Goal: Task Accomplishment & Management: Use online tool/utility

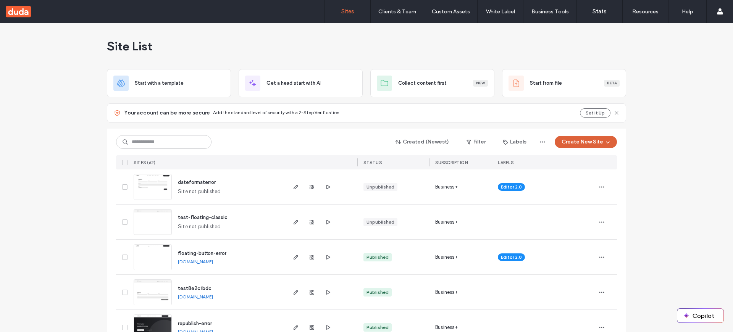
click at [589, 138] on button "Create New Site" at bounding box center [586, 142] width 62 height 12
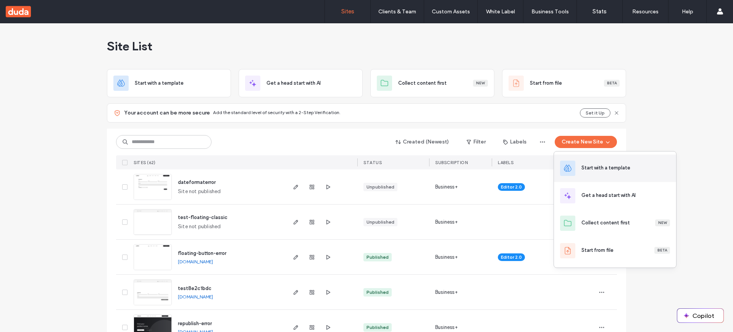
click at [615, 170] on div "Start with a template" at bounding box center [605, 168] width 49 height 8
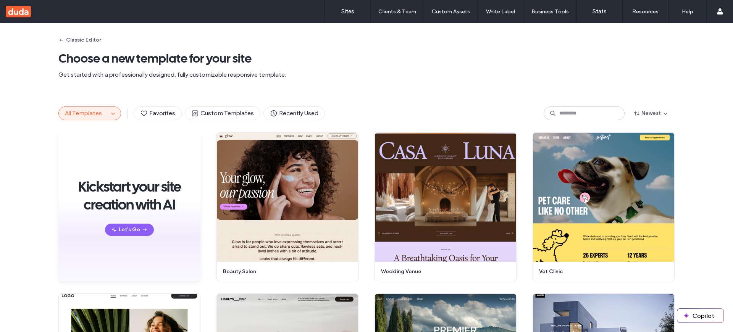
click at [101, 112] on button "All Templates" at bounding box center [84, 113] width 50 height 13
click at [108, 113] on span "button" at bounding box center [112, 113] width 9 height 9
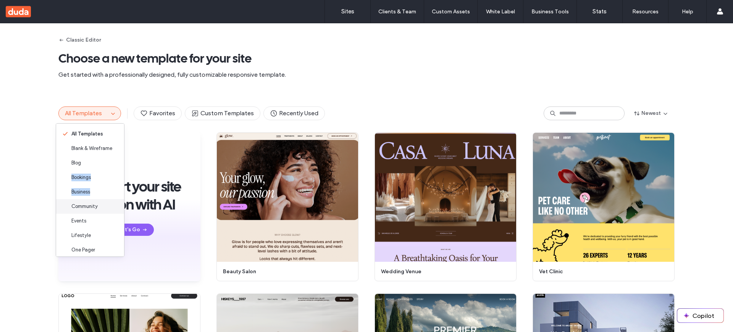
drag, startPoint x: 98, startPoint y: 166, endPoint x: 60, endPoint y: 199, distance: 50.8
click at [60, 199] on div "All Templates Blank & Wireframe Blog Bookings Business Community Events Lifesty…" at bounding box center [90, 190] width 69 height 134
click at [98, 148] on span "Blank & Wireframe" at bounding box center [91, 149] width 41 height 8
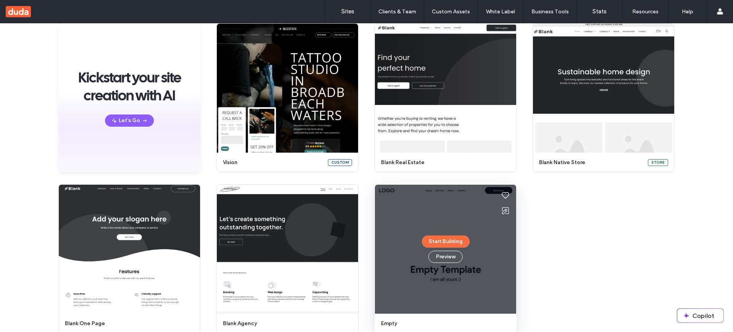
scroll to position [119, 0]
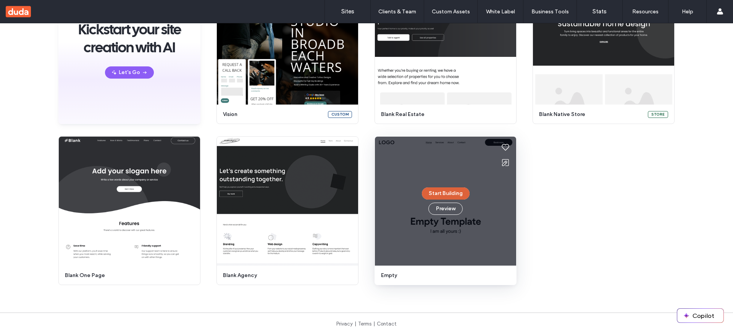
click at [452, 192] on button "Start Building" at bounding box center [446, 193] width 48 height 12
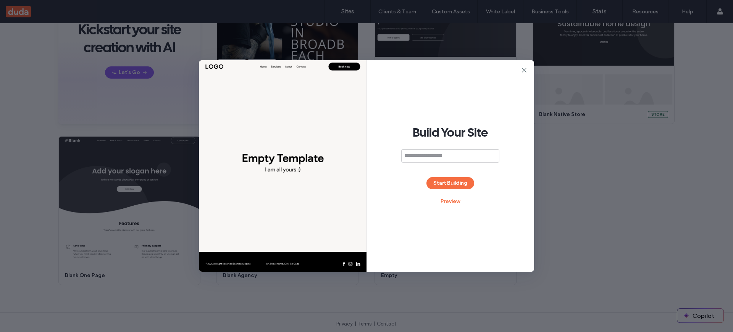
click at [443, 159] on input at bounding box center [450, 155] width 98 height 13
type input "****"
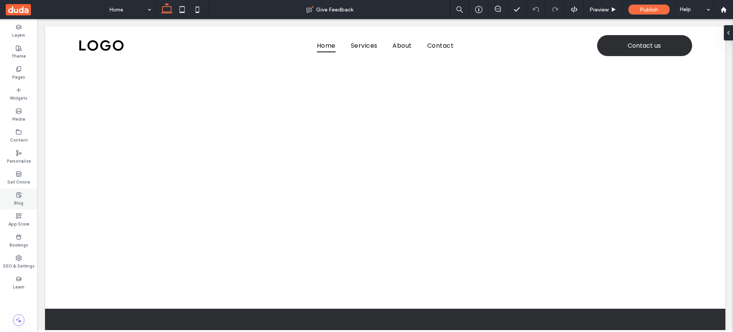
click at [17, 202] on label "Blog" at bounding box center [18, 202] width 9 height 8
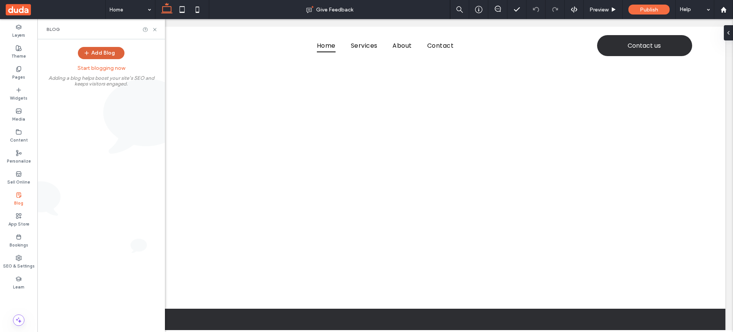
click at [108, 59] on button "Add Blog" at bounding box center [101, 53] width 47 height 12
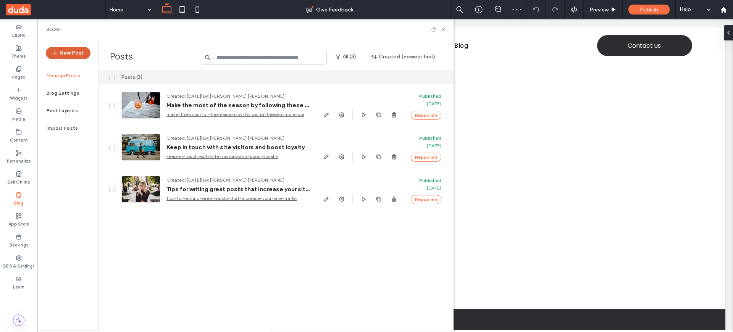
click at [58, 55] on icon "button" at bounding box center [55, 53] width 6 height 6
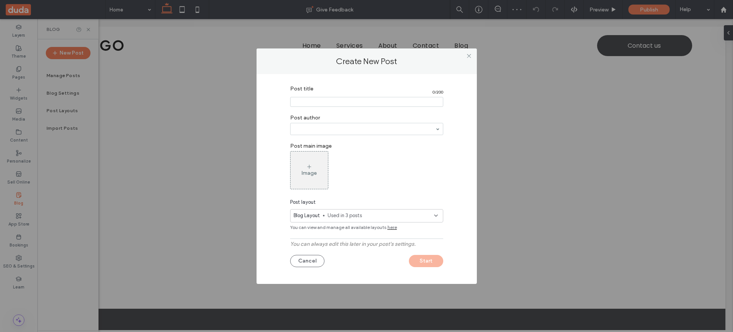
click at [339, 103] on input "Post title" at bounding box center [366, 102] width 153 height 10
type input "**********"
click at [400, 256] on div "Cancel Start" at bounding box center [366, 259] width 153 height 16
click at [426, 259] on button "Start" at bounding box center [426, 261] width 34 height 12
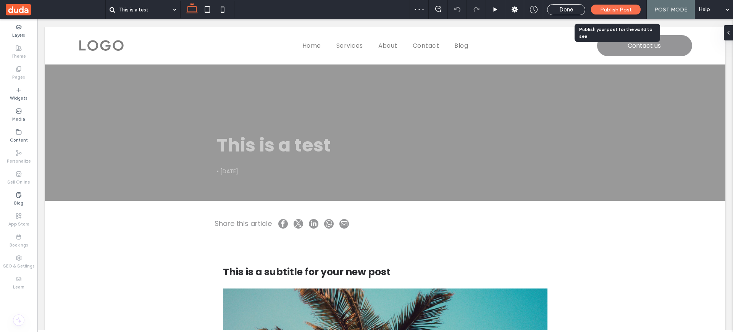
click at [606, 10] on span "Publish Post" at bounding box center [616, 9] width 32 height 6
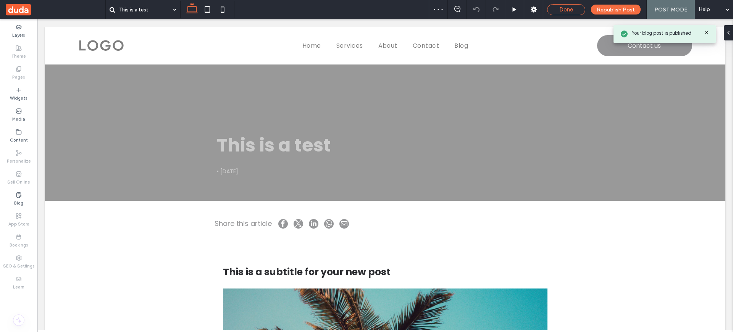
click at [572, 10] on span "Done" at bounding box center [566, 9] width 14 height 7
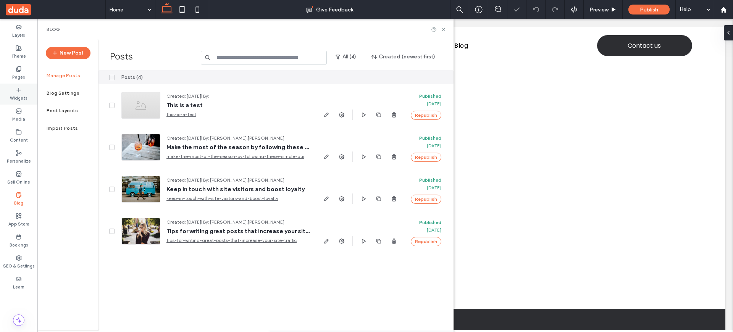
click at [17, 96] on label "Widgets" at bounding box center [19, 97] width 18 height 8
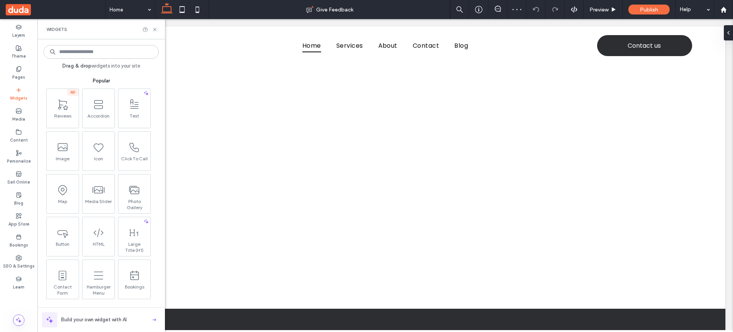
drag, startPoint x: 100, startPoint y: 63, endPoint x: 102, endPoint y: 56, distance: 7.1
click at [100, 63] on span "Drag & drop widgets into your site" at bounding box center [101, 66] width 115 height 7
drag, startPoint x: 102, startPoint y: 53, endPoint x: 108, endPoint y: 55, distance: 6.0
click at [105, 54] on input at bounding box center [101, 52] width 115 height 14
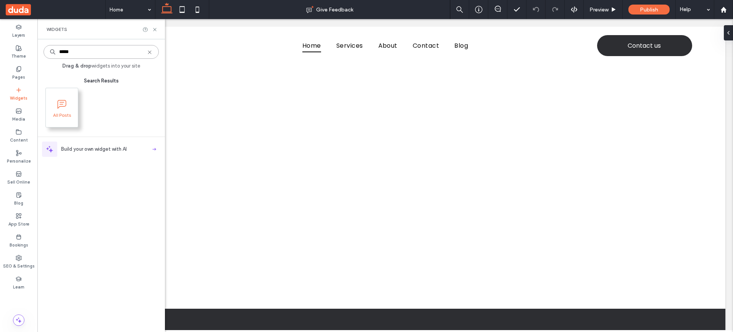
type input "*****"
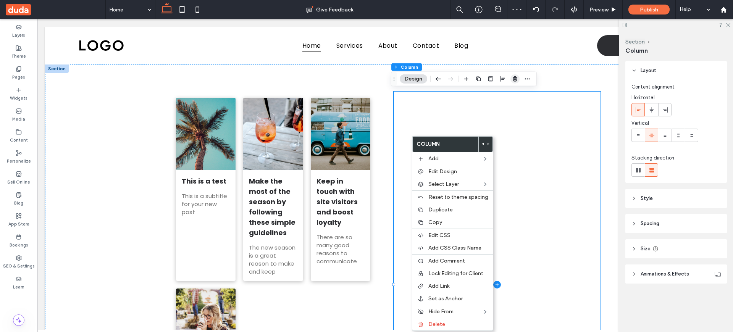
click at [516, 79] on use "button" at bounding box center [515, 78] width 5 height 5
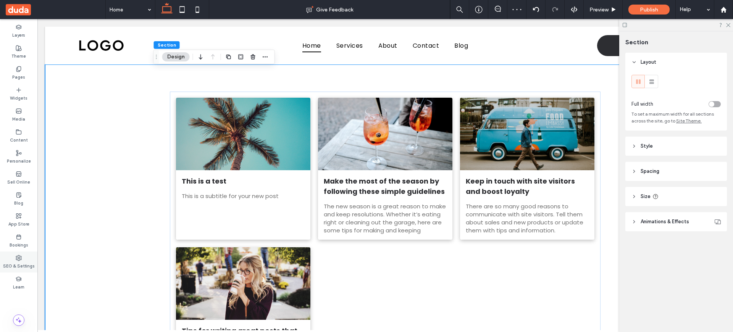
click at [18, 260] on use at bounding box center [18, 257] width 5 height 5
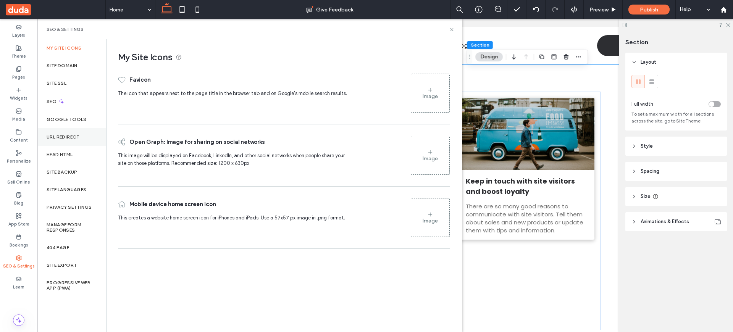
click at [65, 142] on div "URL Redirect" at bounding box center [71, 137] width 69 height 18
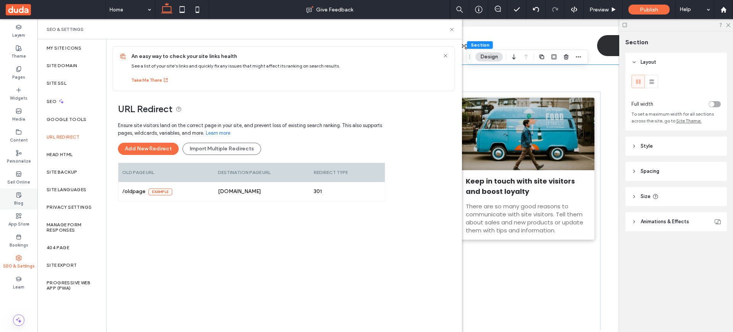
click at [16, 197] on icon at bounding box center [19, 195] width 6 height 6
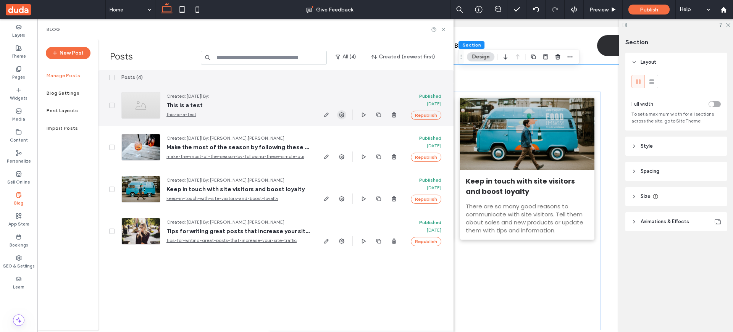
click at [342, 115] on icon "button" at bounding box center [342, 115] width 6 height 6
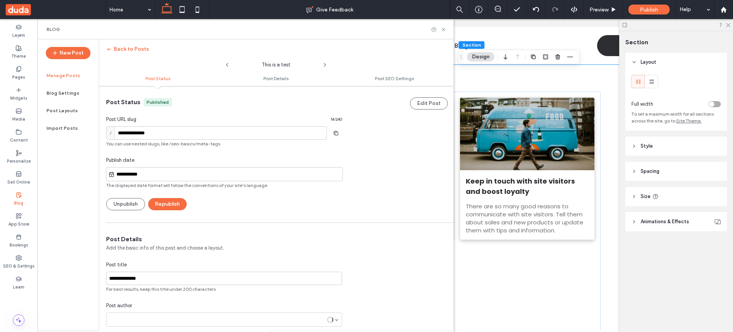
scroll to position [0, 0]
drag, startPoint x: 161, startPoint y: 134, endPoint x: 94, endPoint y: 133, distance: 66.4
click at [77, 127] on div "**********" at bounding box center [245, 184] width 416 height 291
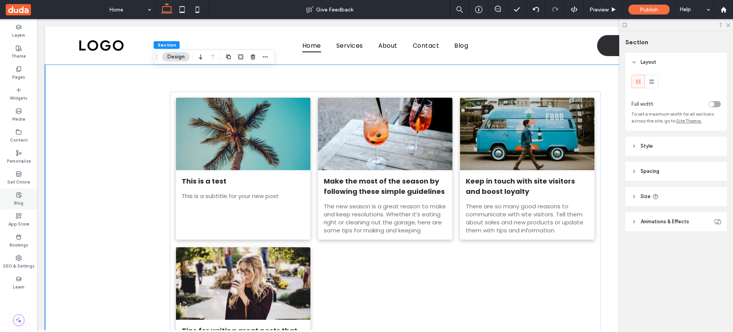
click at [21, 198] on label "Blog" at bounding box center [18, 202] width 9 height 8
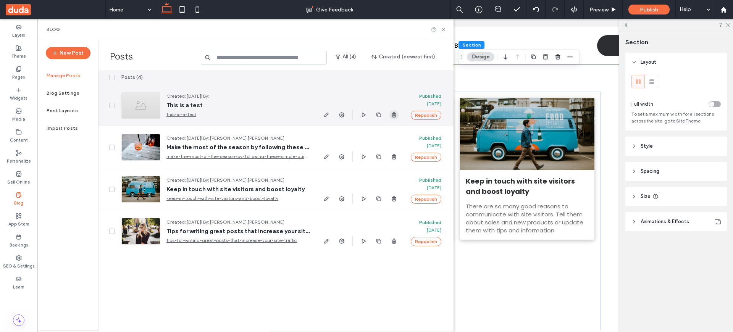
click at [392, 116] on use "button" at bounding box center [394, 114] width 5 height 5
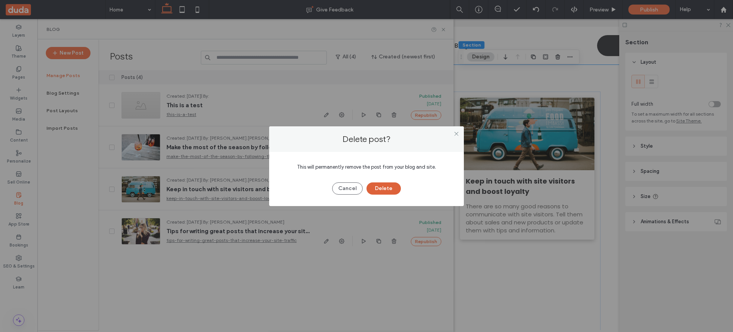
click at [386, 186] on button "Delete" at bounding box center [383, 188] width 34 height 12
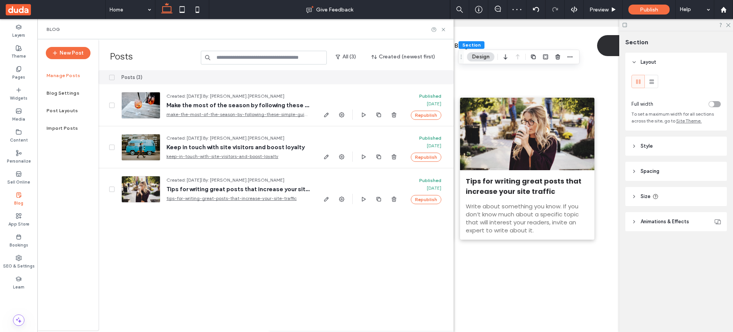
scroll to position [0, 0]
click at [442, 29] on icon at bounding box center [443, 30] width 6 height 6
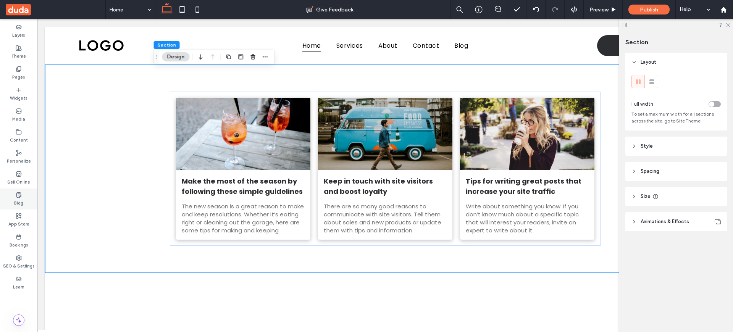
click at [16, 201] on label "Blog" at bounding box center [18, 202] width 9 height 8
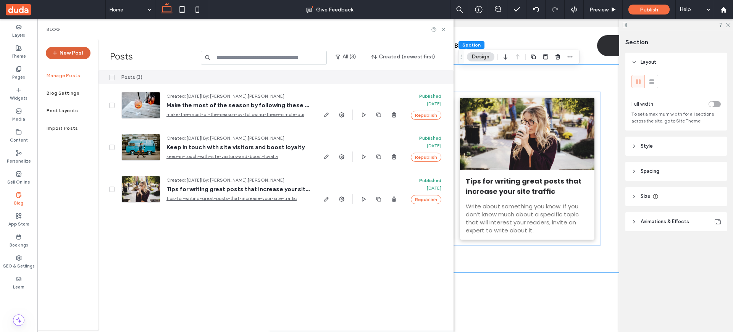
click at [69, 53] on button "New Post" at bounding box center [68, 53] width 45 height 12
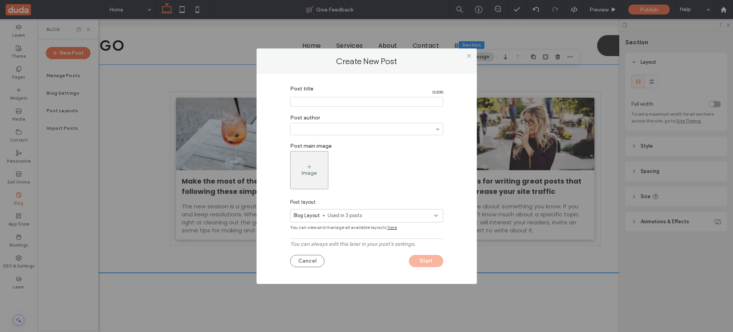
click at [325, 103] on input "Post title" at bounding box center [366, 102] width 153 height 10
type input "**********"
click at [392, 160] on div "Image" at bounding box center [366, 170] width 153 height 38
click at [435, 260] on button "Start" at bounding box center [426, 261] width 34 height 12
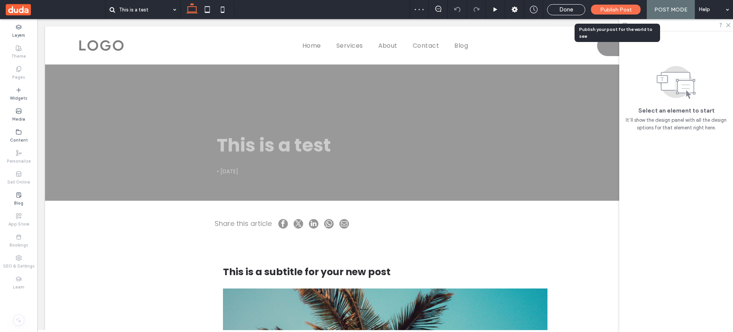
click at [610, 11] on span "Publish Post" at bounding box center [616, 9] width 32 height 6
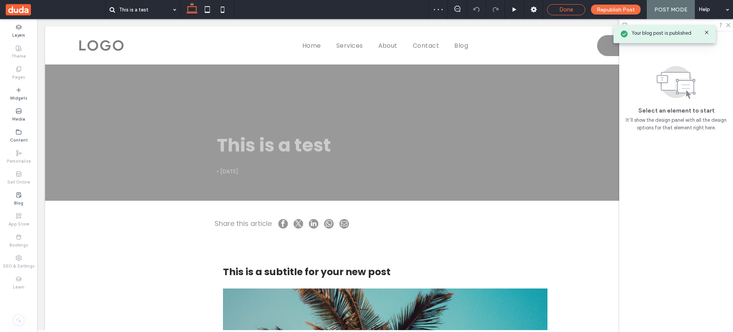
click at [567, 9] on span "Done" at bounding box center [566, 9] width 14 height 7
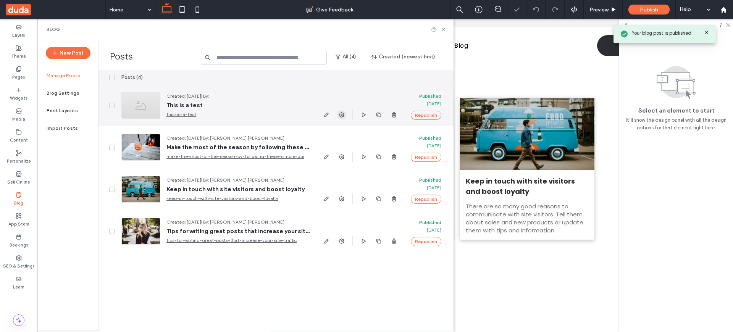
click at [342, 113] on use "button" at bounding box center [341, 114] width 5 height 5
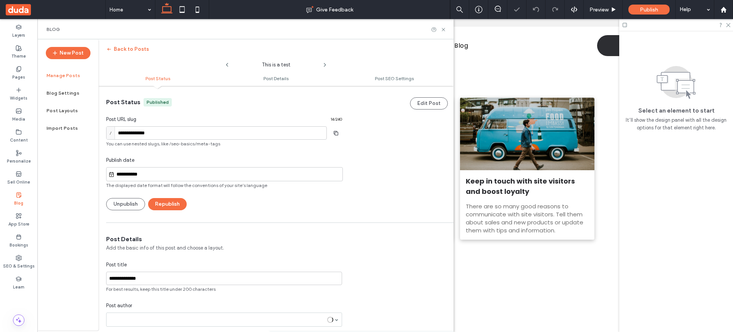
scroll to position [0, 0]
drag, startPoint x: 161, startPoint y: 132, endPoint x: 117, endPoint y: 132, distance: 43.9
click at [114, 130] on div "**********" at bounding box center [216, 132] width 221 height 13
click at [25, 264] on label "SEO & Settings" at bounding box center [19, 265] width 32 height 8
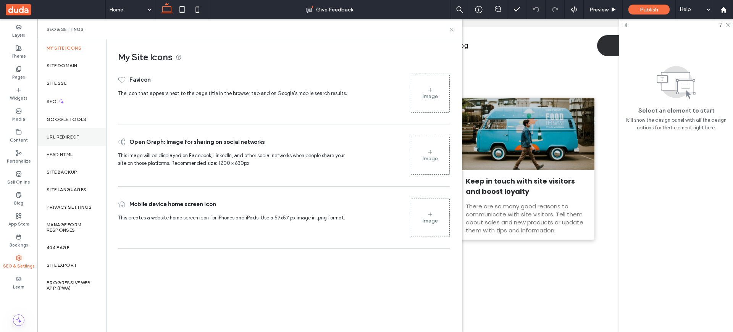
click at [79, 138] on label "URL Redirect" at bounding box center [63, 136] width 33 height 5
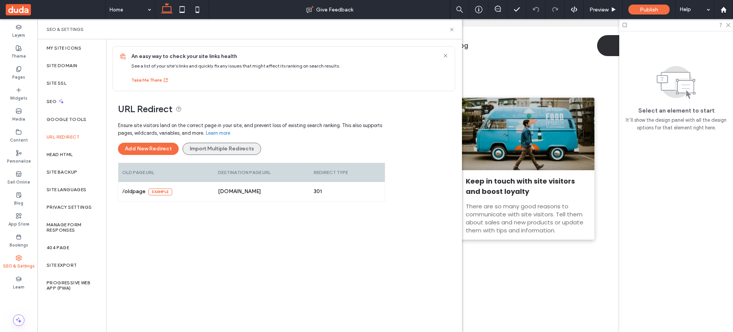
click at [223, 148] on button "Import Multiple Redirects" at bounding box center [221, 149] width 79 height 12
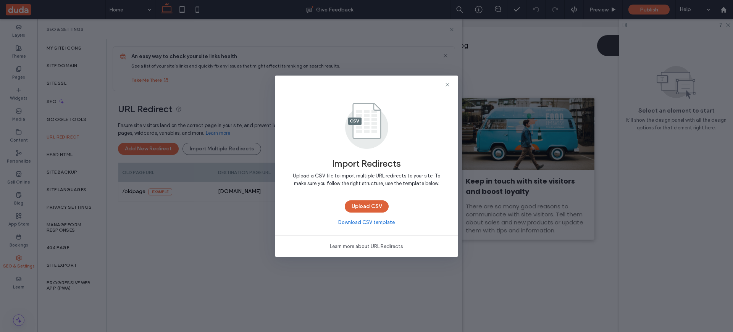
click at [374, 209] on button "Upload CSV" at bounding box center [367, 206] width 44 height 12
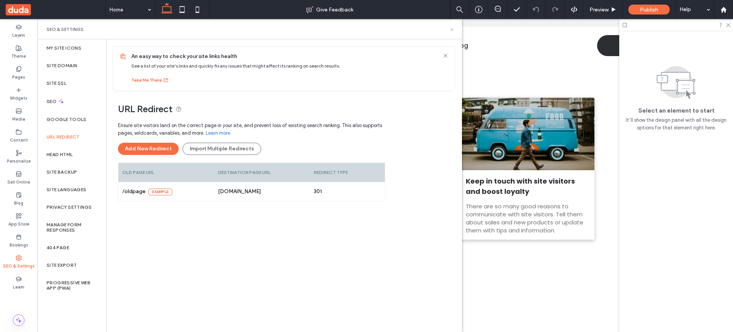
click at [452, 30] on use at bounding box center [451, 29] width 3 height 3
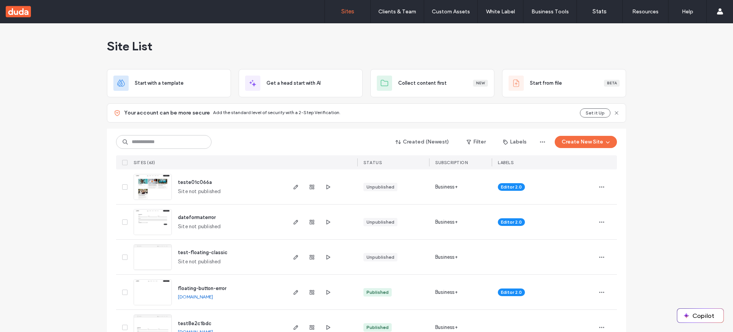
click at [157, 185] on img at bounding box center [152, 200] width 37 height 52
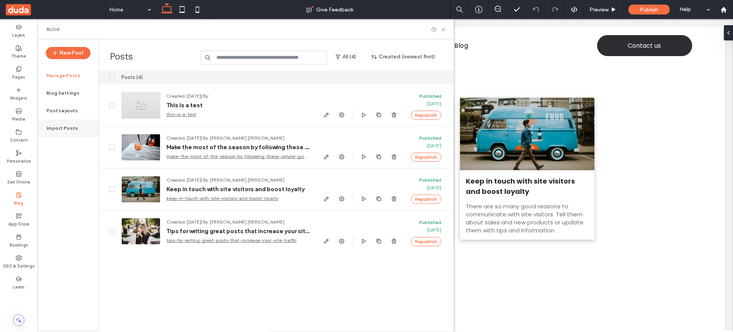
click at [58, 127] on label "Import Posts" at bounding box center [63, 128] width 32 height 5
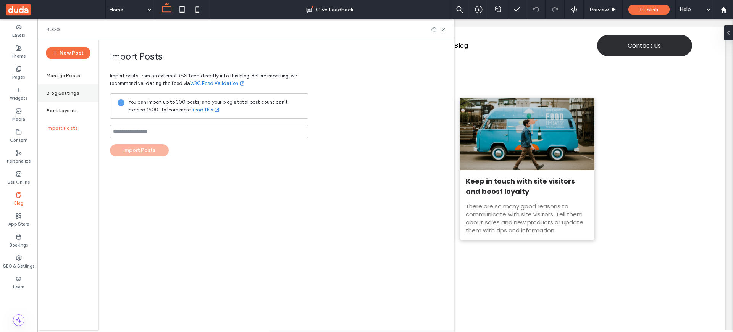
click at [70, 87] on div "Blog Settings" at bounding box center [67, 93] width 61 height 18
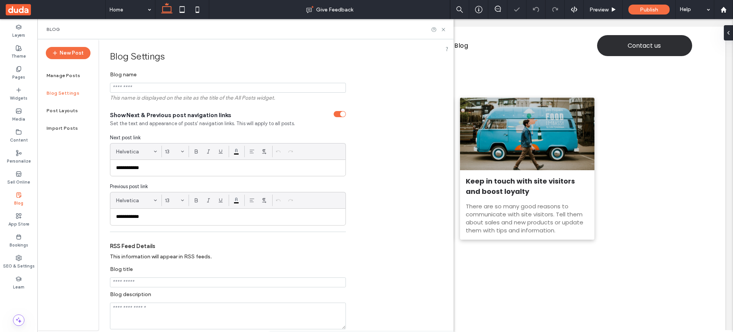
click at [67, 79] on div at bounding box center [366, 166] width 733 height 332
click at [65, 73] on label "Manage Posts" at bounding box center [64, 75] width 34 height 5
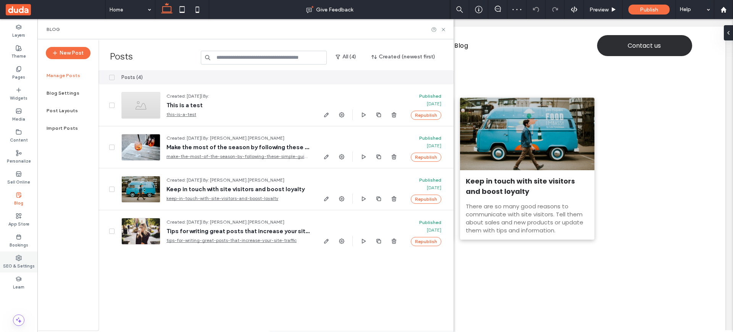
click at [20, 263] on label "SEO & Settings" at bounding box center [19, 265] width 32 height 8
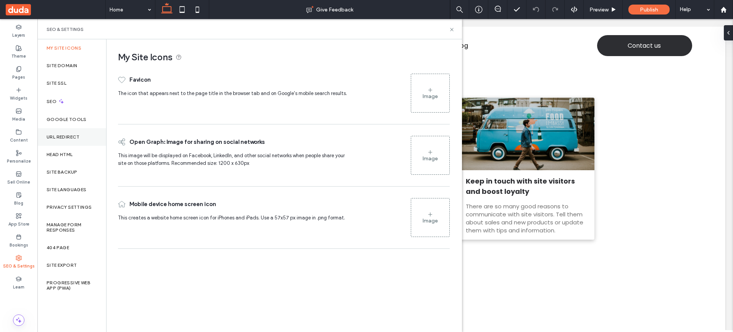
click at [70, 141] on div "URL Redirect" at bounding box center [71, 137] width 69 height 18
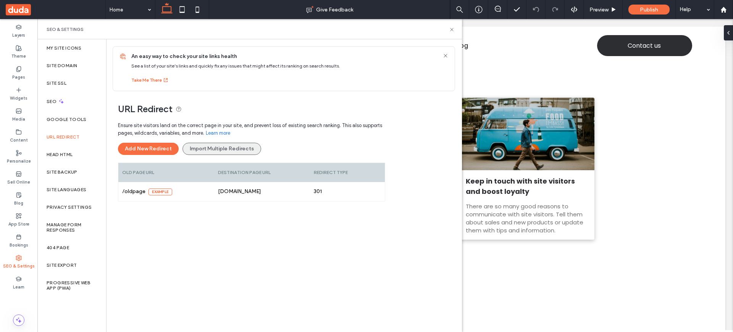
click at [219, 148] on button "Import Multiple Redirects" at bounding box center [221, 149] width 79 height 12
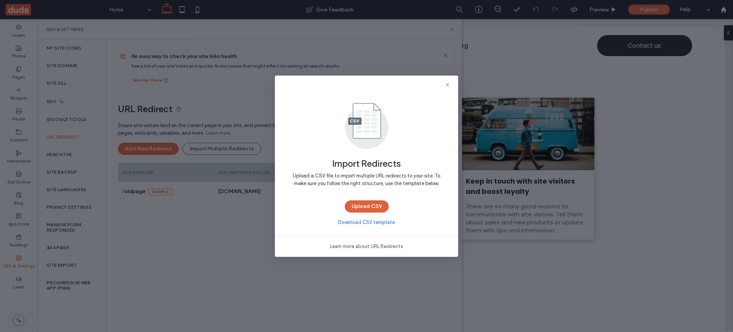
click at [368, 205] on button "Upload CSV" at bounding box center [367, 206] width 44 height 12
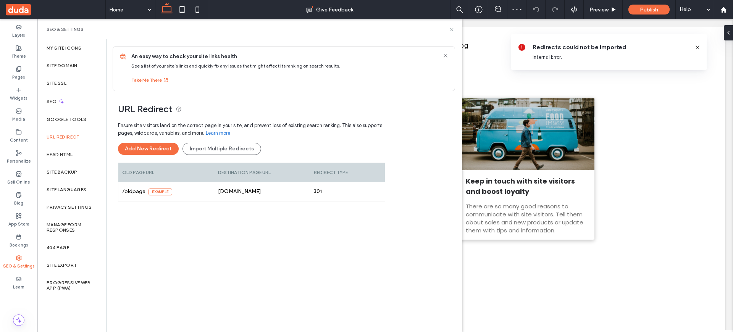
click at [564, 52] on div "Redirects could not be imported Internal Error." at bounding box center [610, 52] width 156 height 18
